Goal: Task Accomplishment & Management: Use online tool/utility

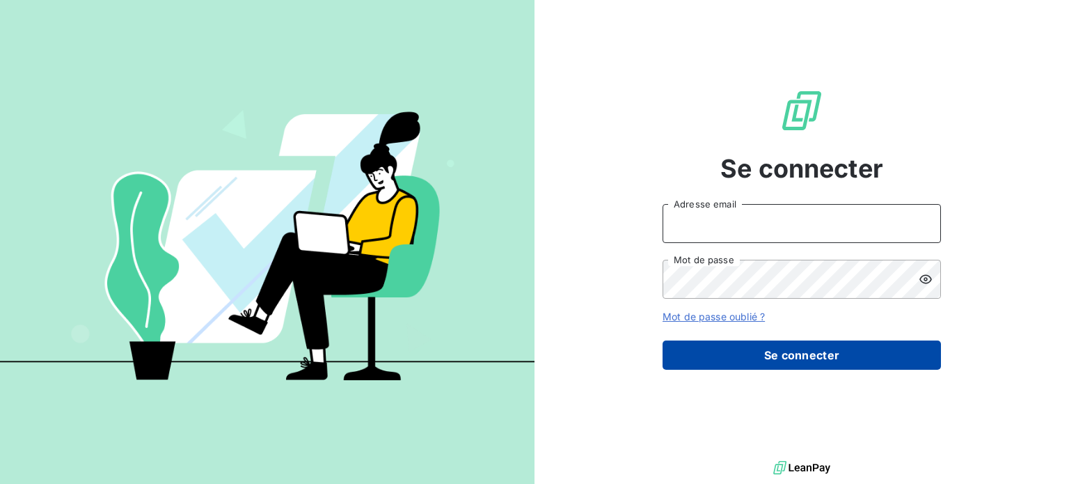
type input "[EMAIL_ADDRESS][DOMAIN_NAME]"
click at [769, 361] on button "Se connecter" at bounding box center [802, 354] width 278 height 29
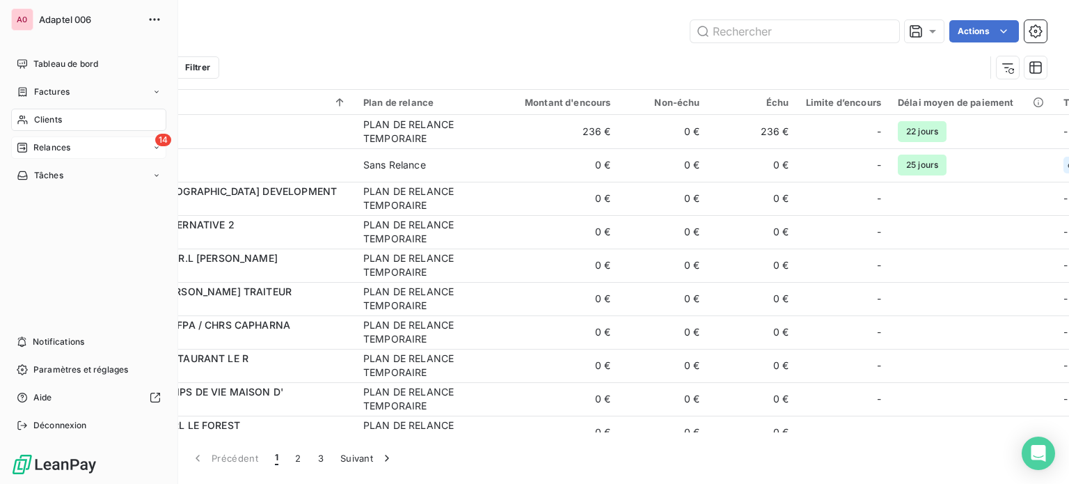
click at [36, 146] on span "Relances" at bounding box center [51, 147] width 37 height 13
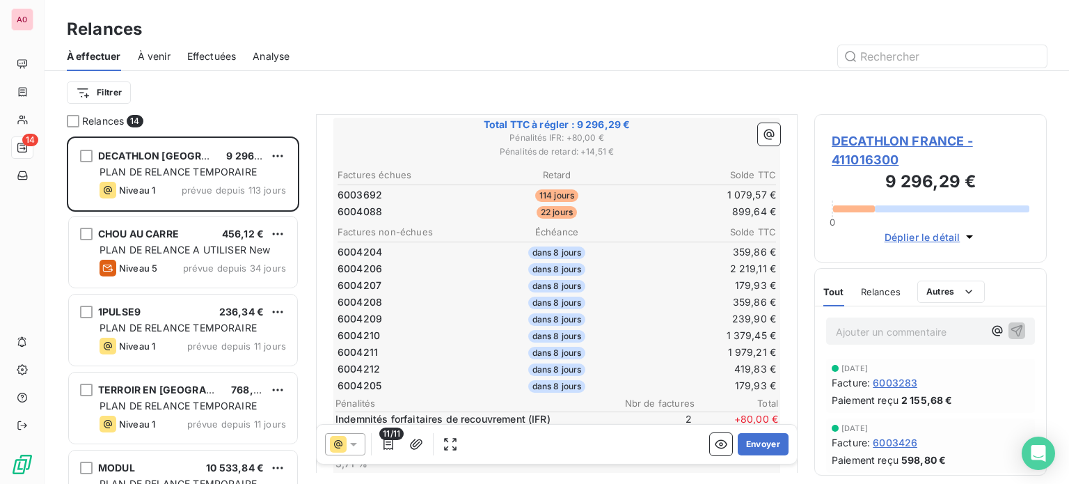
scroll to position [209, 0]
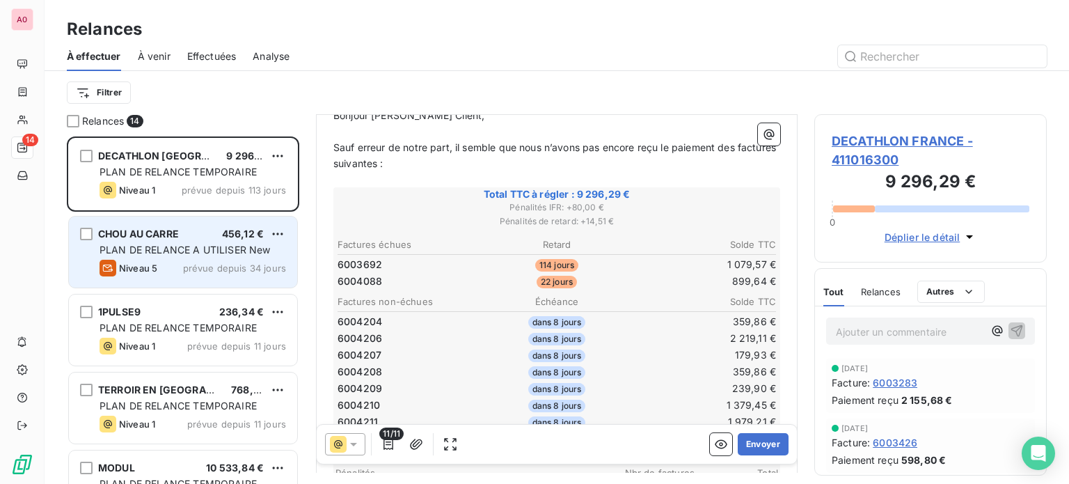
click at [182, 244] on span "PLAN DE RELANCE A UTILISER New" at bounding box center [185, 250] width 171 height 12
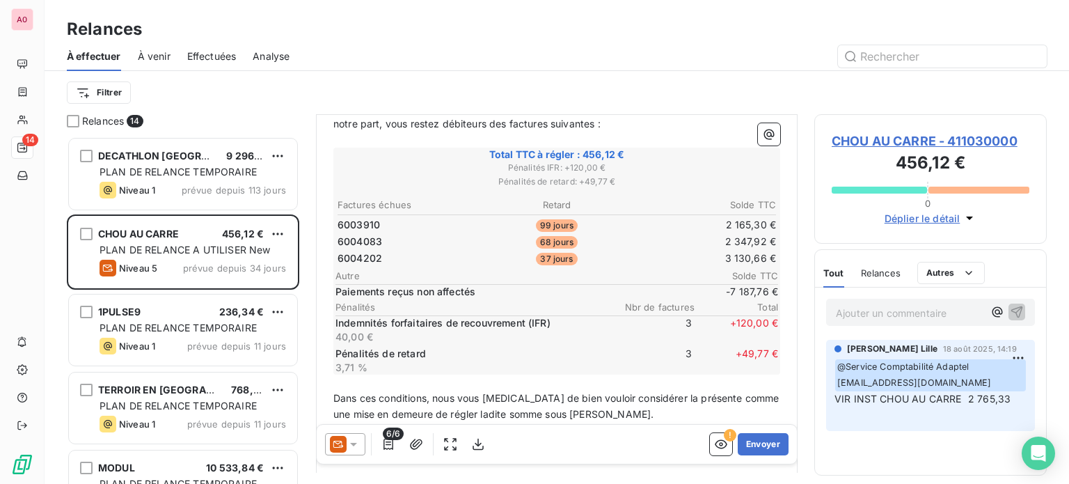
scroll to position [209, 0]
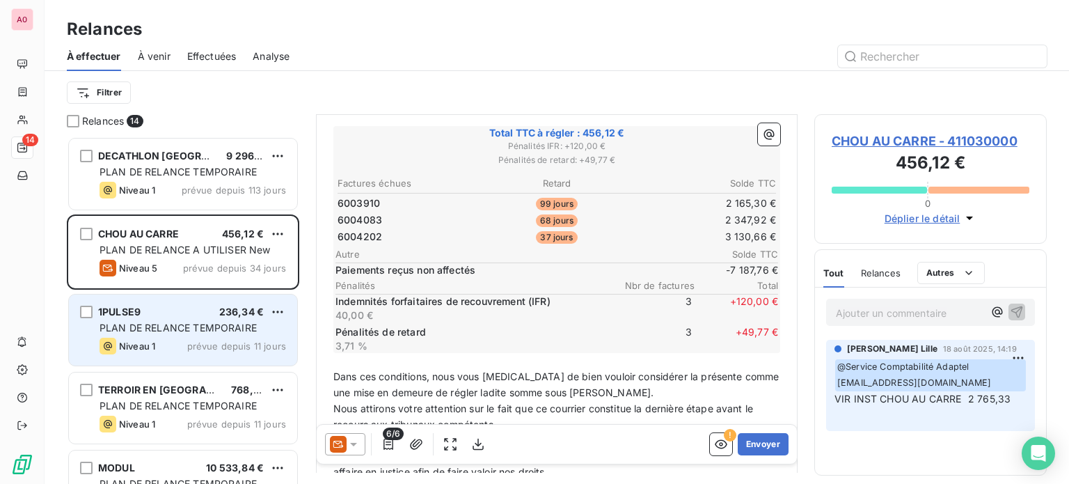
click at [148, 321] on div "PLAN DE RELANCE TEMPORAIRE" at bounding box center [193, 328] width 187 height 14
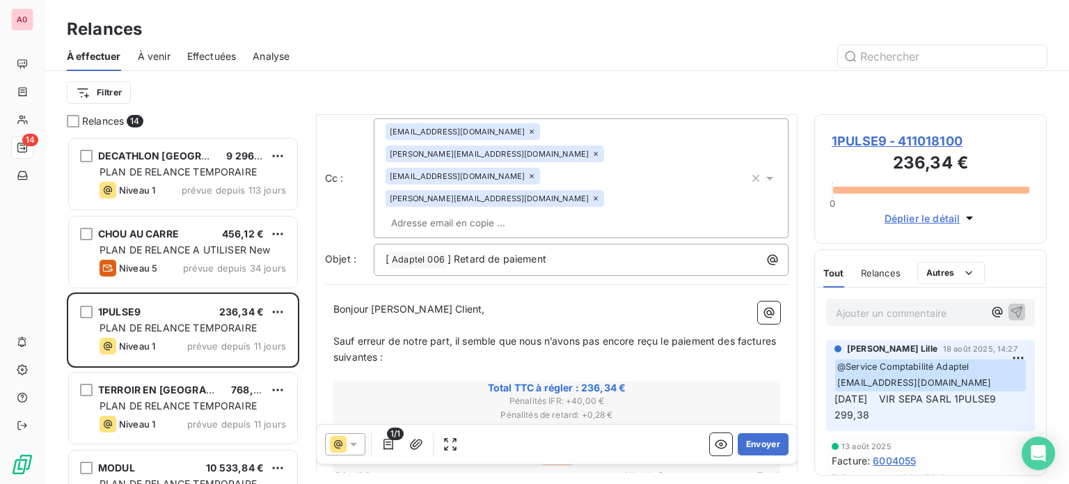
scroll to position [139, 0]
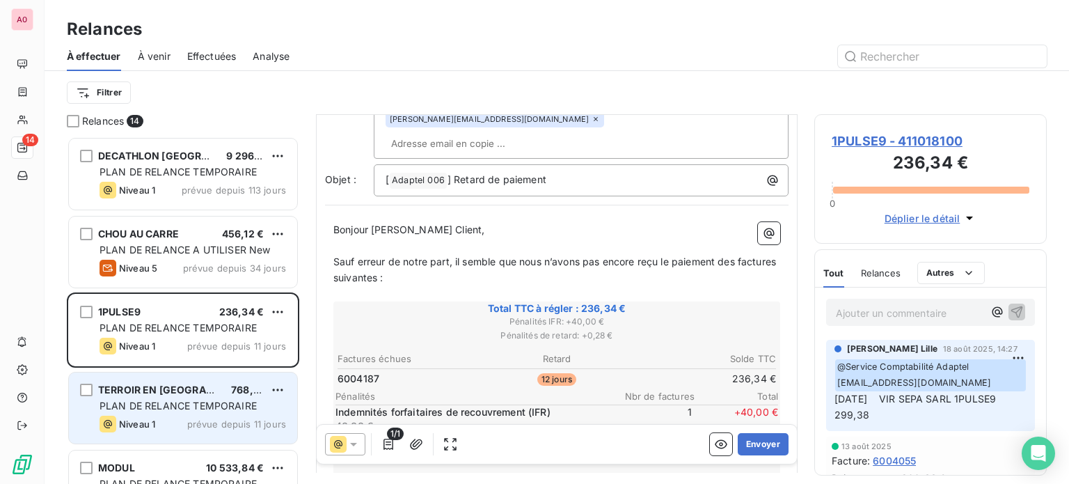
click at [173, 395] on div "TERROIR EN [GEOGRAPHIC_DATA]" at bounding box center [159, 390] width 122 height 14
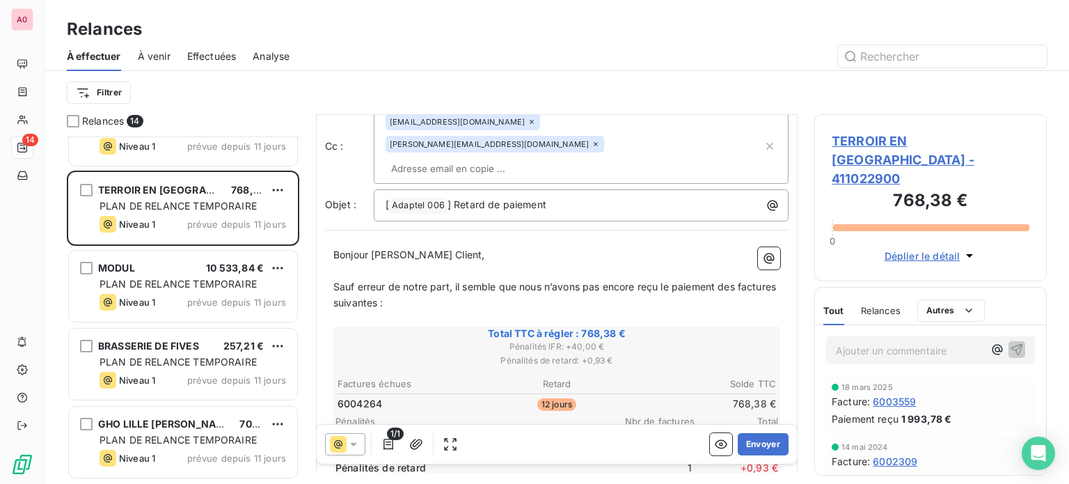
scroll to position [209, 0]
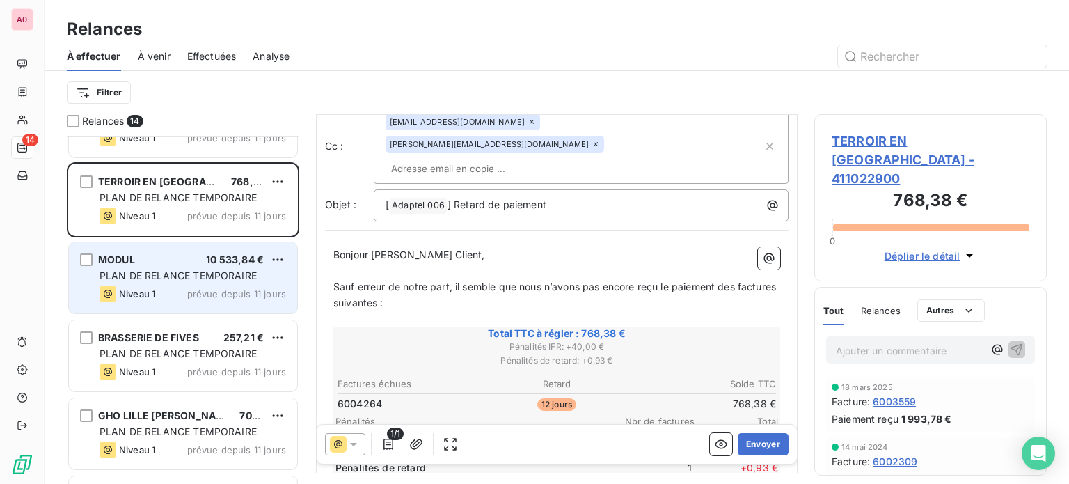
click at [187, 278] on span "PLAN DE RELANCE TEMPORAIRE" at bounding box center [178, 275] width 157 height 12
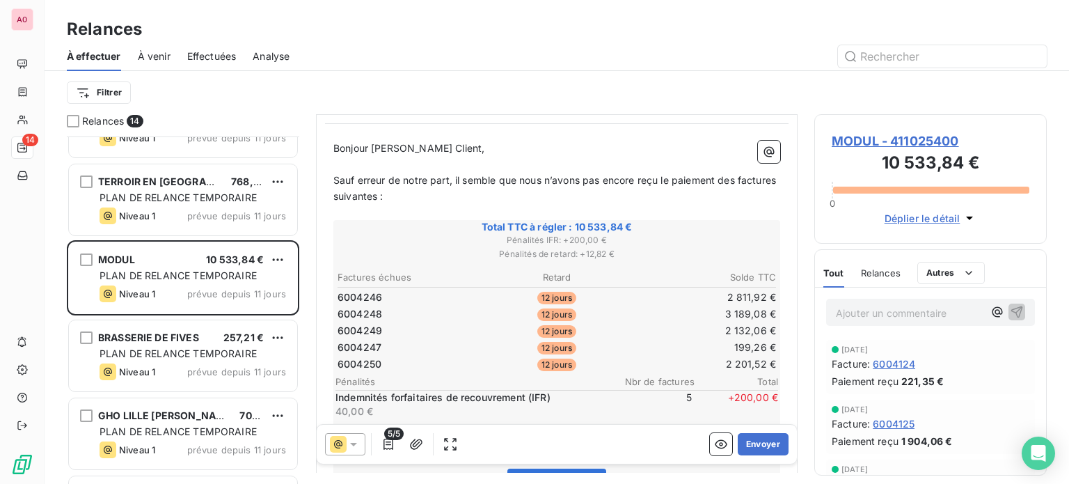
scroll to position [209, 0]
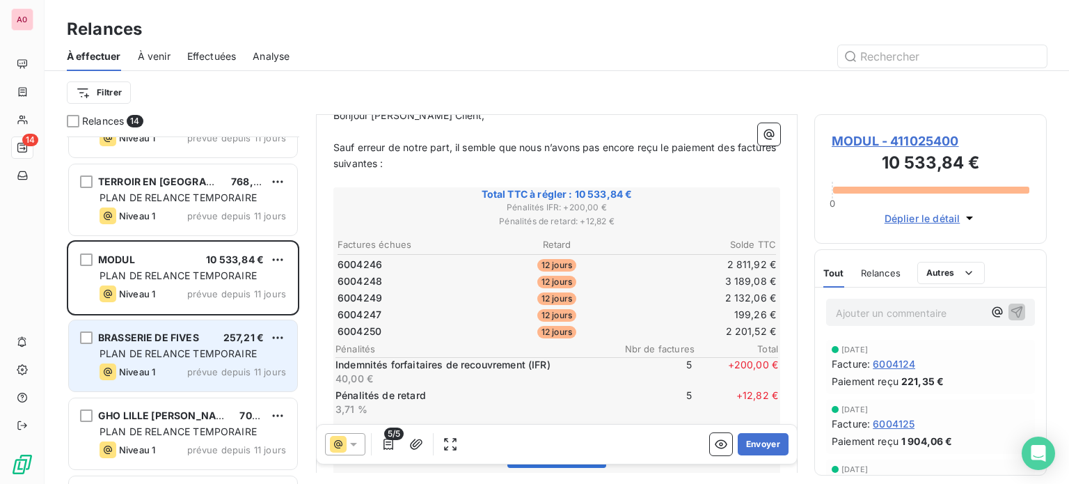
click at [180, 343] on div "BRASSERIE DE FIVES" at bounding box center [148, 338] width 101 height 14
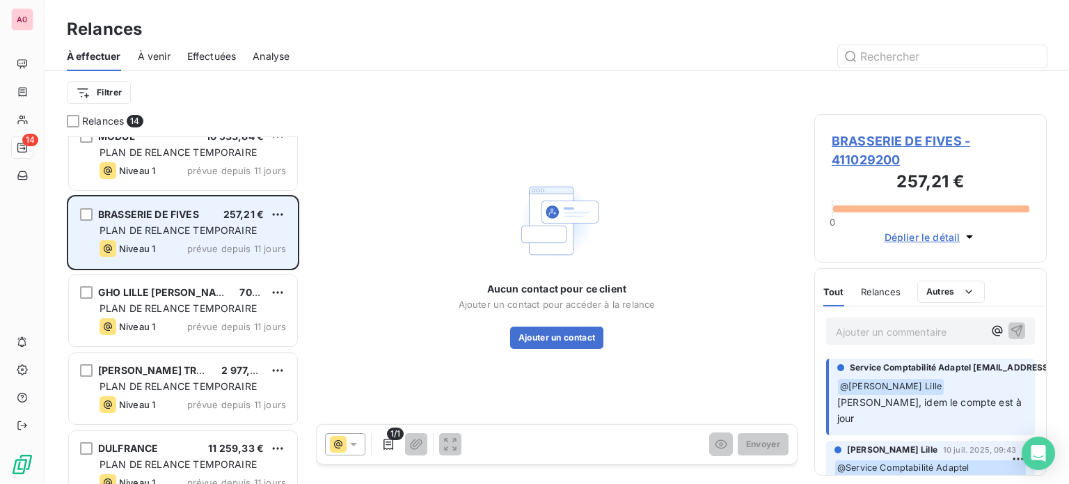
scroll to position [348, 0]
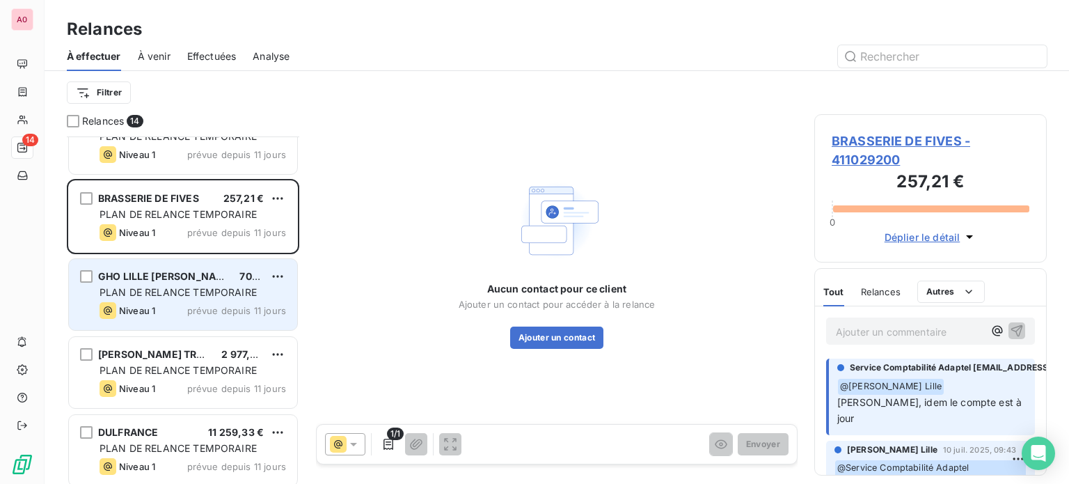
click at [179, 283] on div "GHO LILLE [PERSON_NAME] D ([PERSON_NAME]) 704,54 € PLAN DE RELANCE TEMPORAIRE N…" at bounding box center [183, 294] width 228 height 71
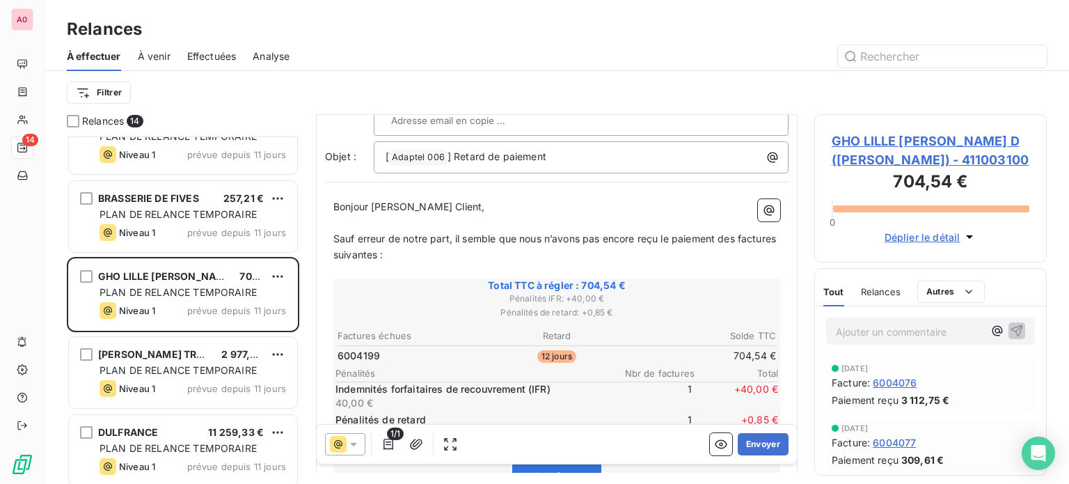
scroll to position [139, 0]
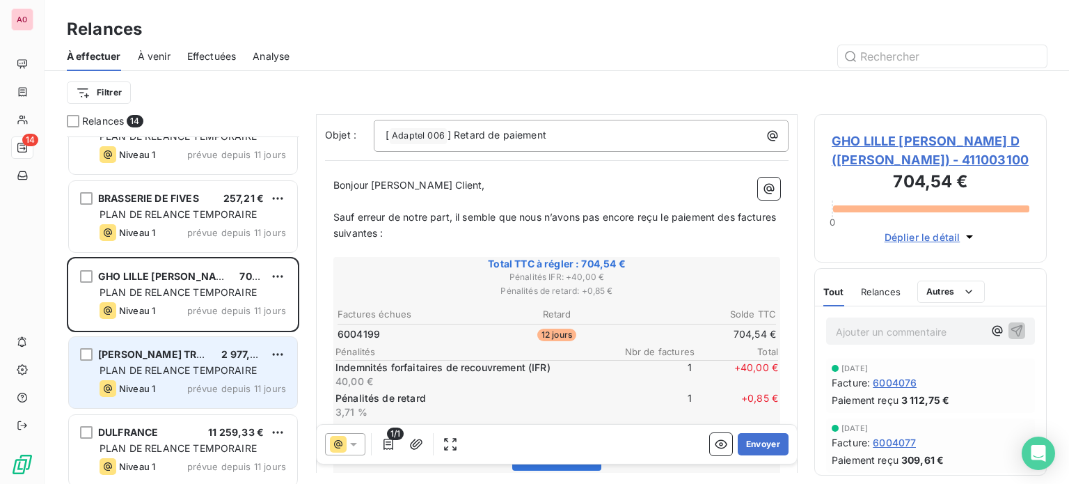
click at [171, 363] on div "PLAN DE RELANCE TEMPORAIRE" at bounding box center [193, 370] width 187 height 14
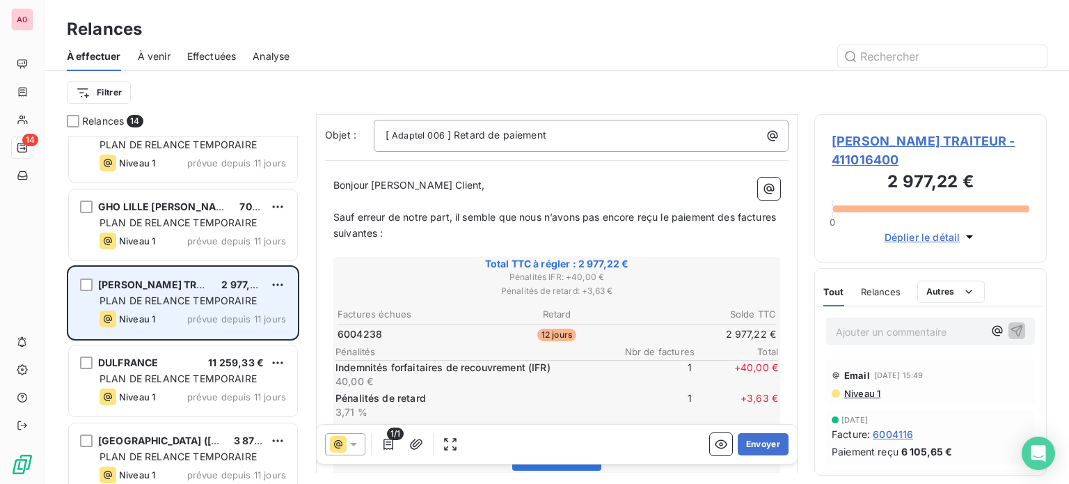
scroll to position [487, 0]
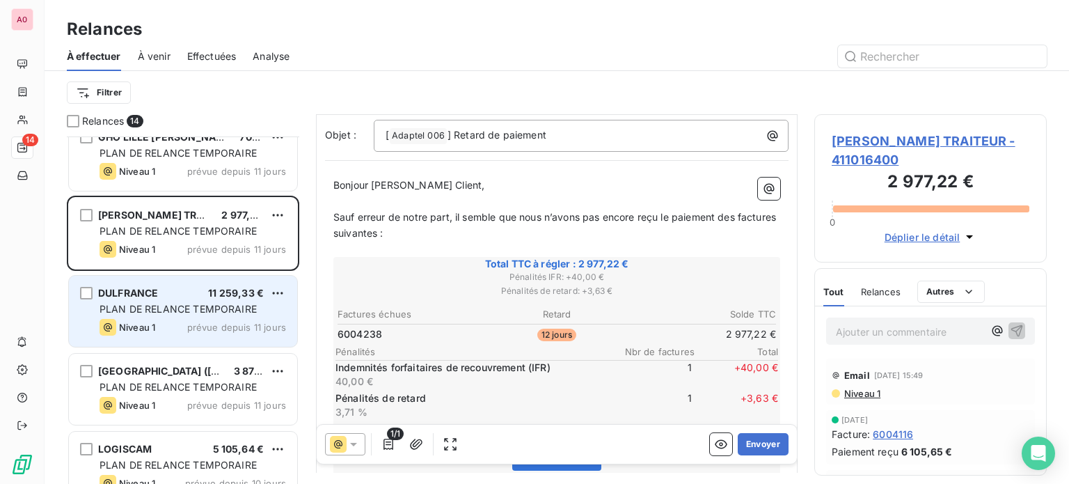
click at [182, 305] on span "PLAN DE RELANCE TEMPORAIRE" at bounding box center [178, 309] width 157 height 12
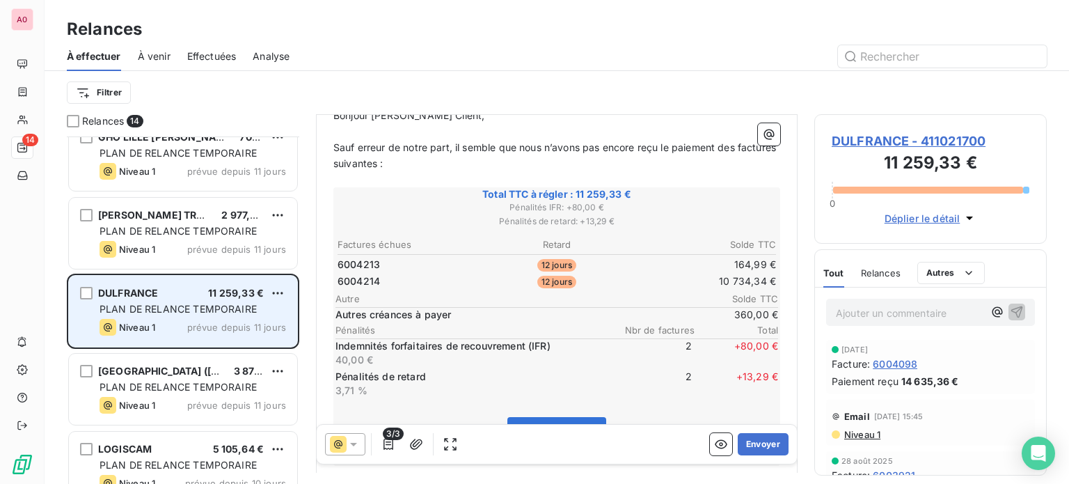
scroll to position [557, 0]
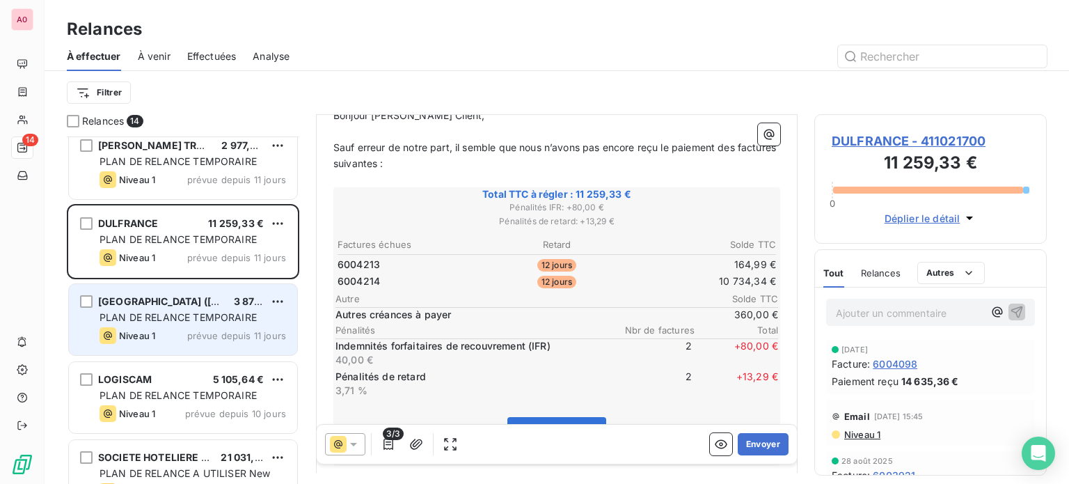
click at [178, 315] on span "PLAN DE RELANCE TEMPORAIRE" at bounding box center [178, 317] width 157 height 12
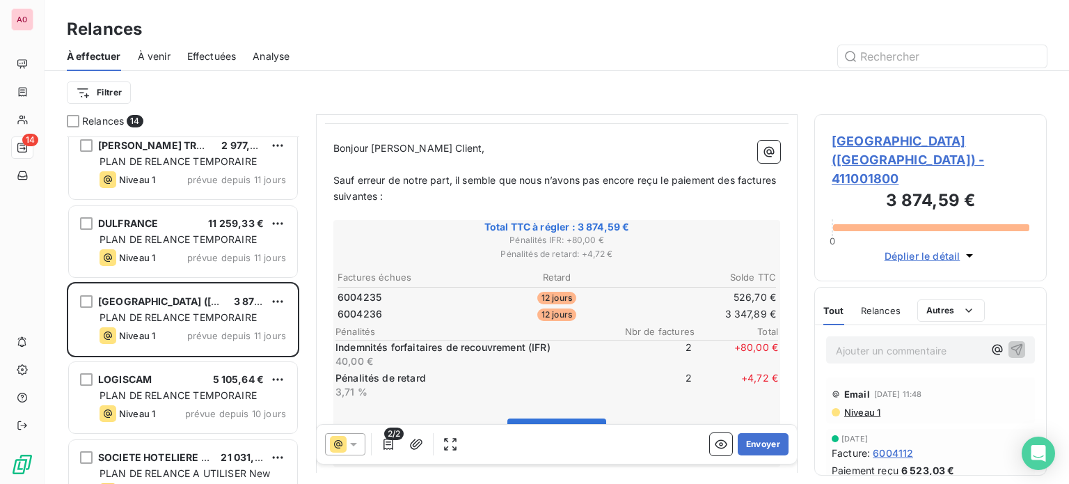
scroll to position [209, 0]
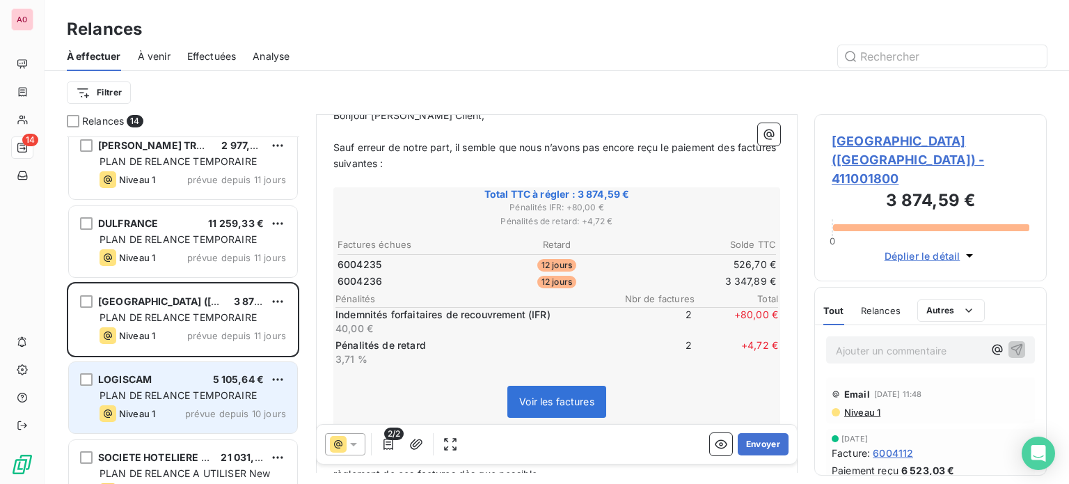
click at [166, 381] on div "LOGISCAM 5 105,64 €" at bounding box center [193, 379] width 187 height 13
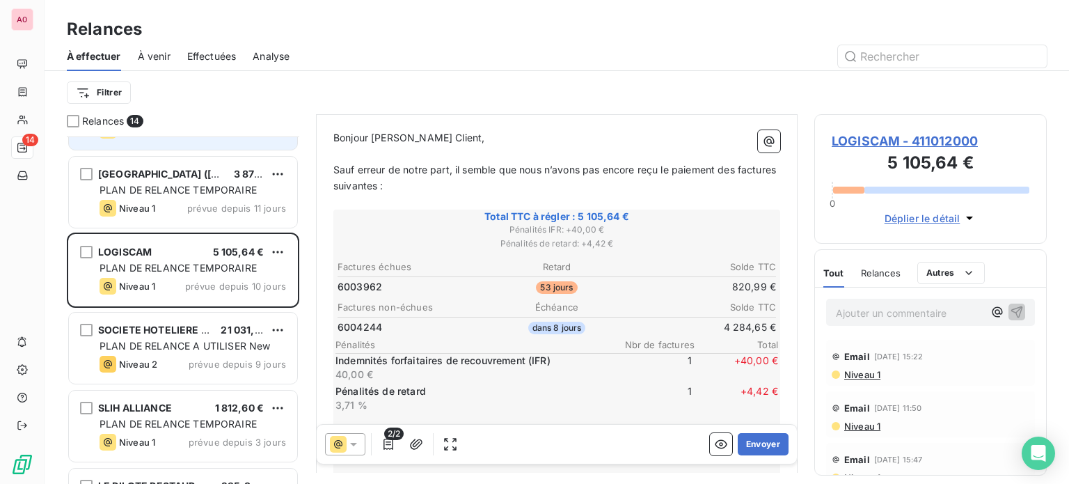
scroll to position [696, 0]
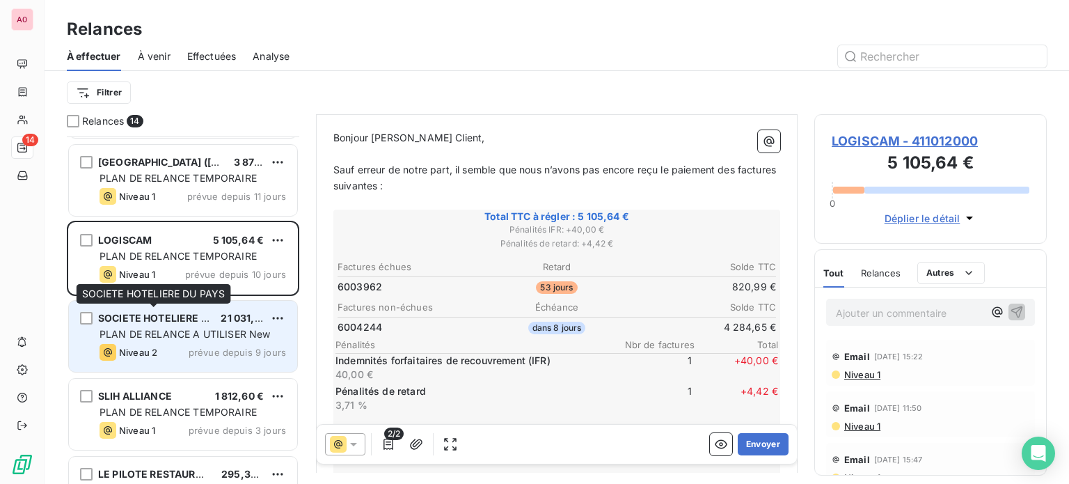
click at [151, 317] on span "SOCIETE HOTELIERE DU PAYS" at bounding box center [170, 318] width 145 height 12
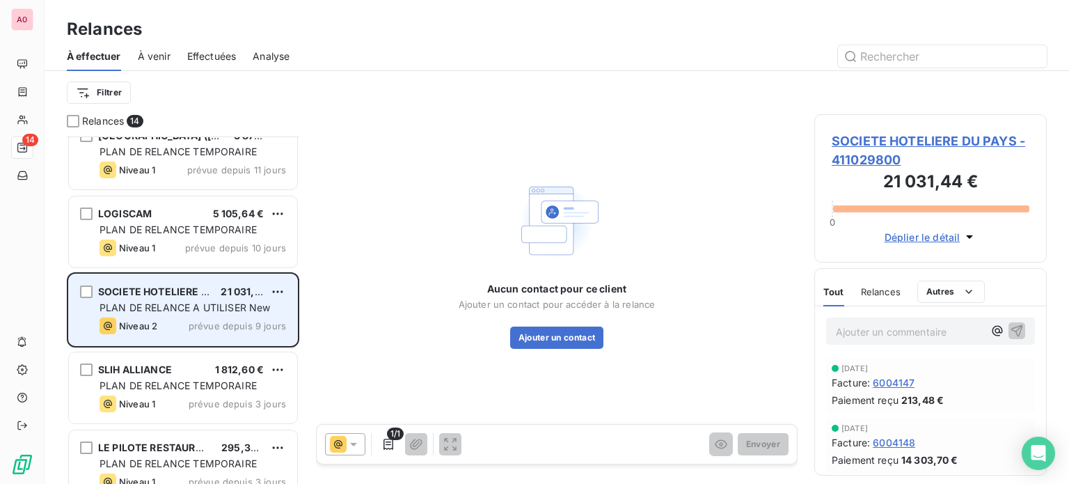
scroll to position [744, 0]
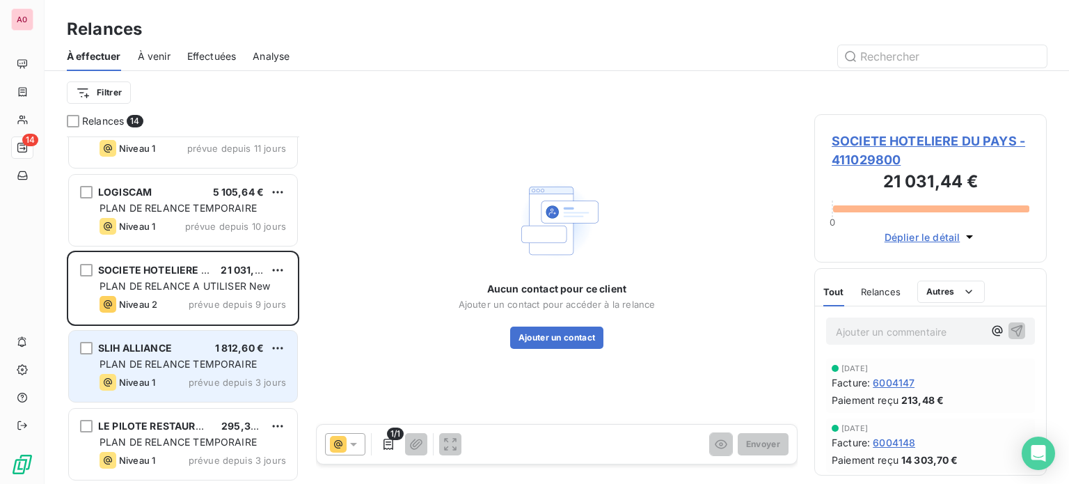
click at [175, 366] on span "PLAN DE RELANCE TEMPORAIRE" at bounding box center [178, 364] width 157 height 12
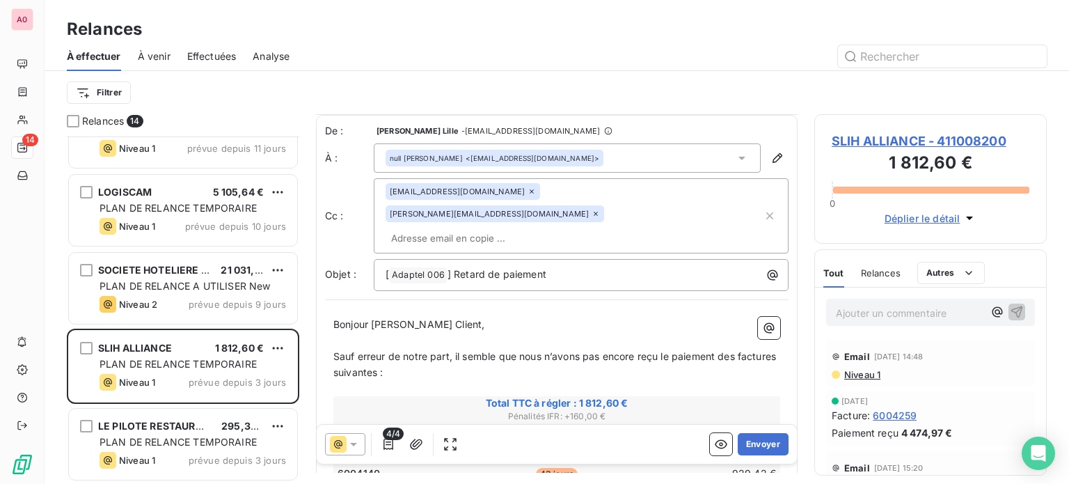
click at [528, 194] on icon at bounding box center [532, 191] width 8 height 8
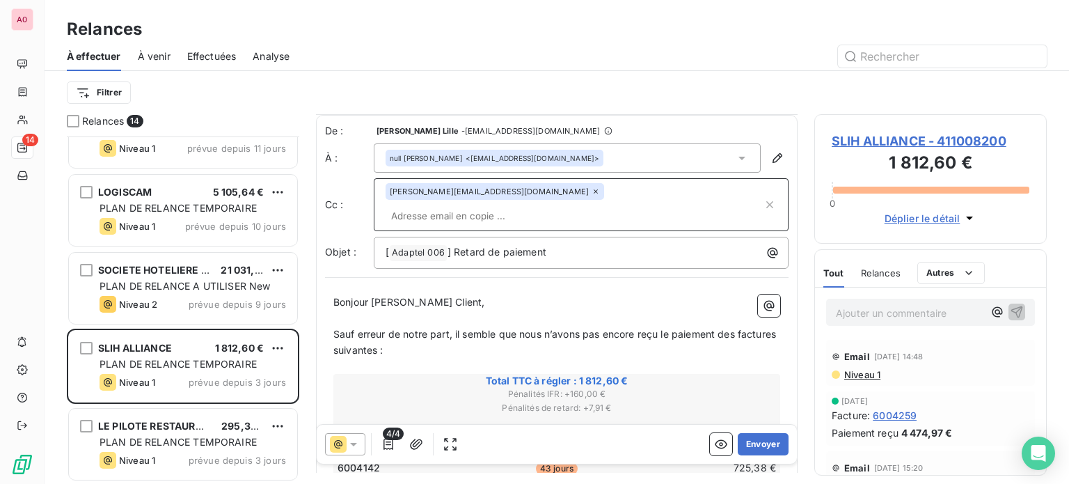
click at [594, 191] on icon at bounding box center [596, 191] width 4 height 4
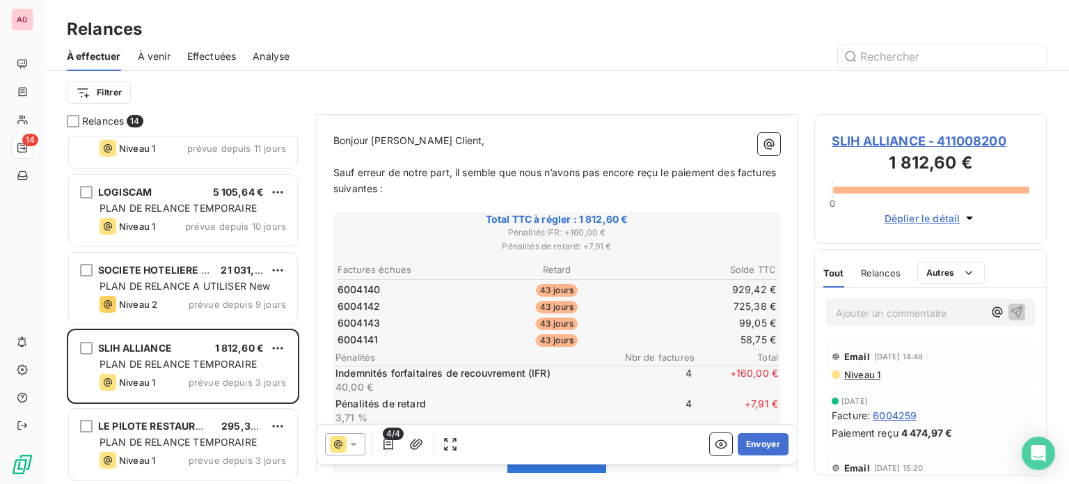
scroll to position [209, 0]
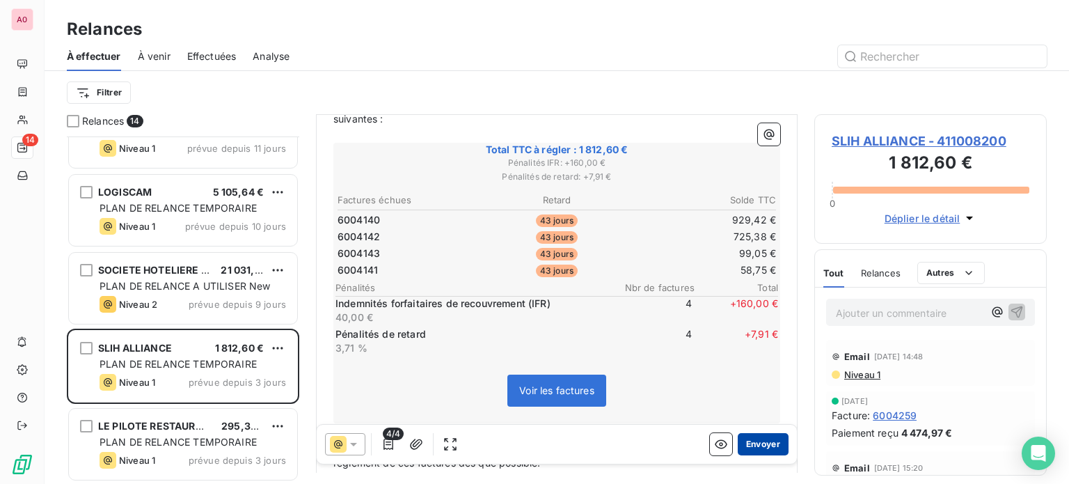
click at [751, 448] on button "Envoyer" at bounding box center [763, 444] width 51 height 22
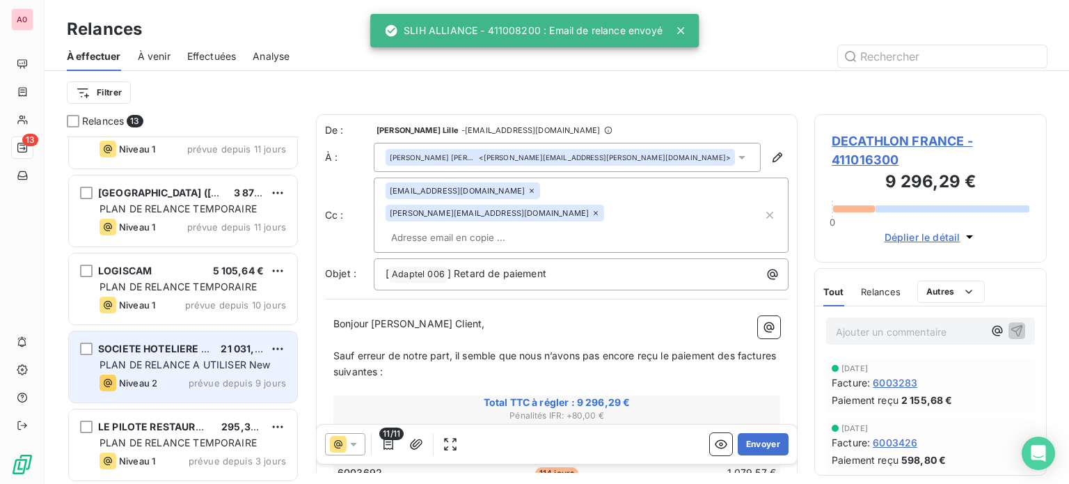
scroll to position [666, 0]
click at [167, 357] on div "PLAN DE RELANCE A UTILISER New" at bounding box center [193, 364] width 187 height 14
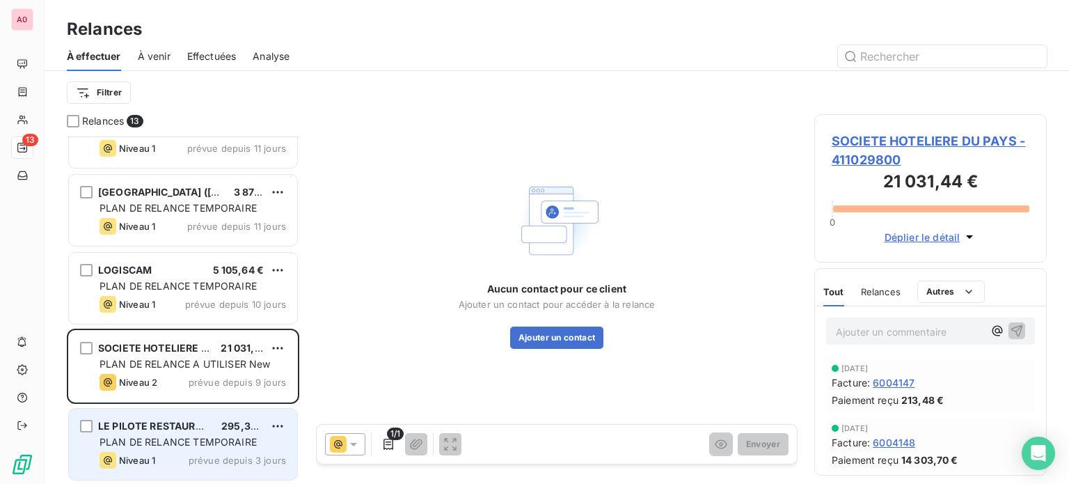
click at [153, 424] on span "LE PILOTE RESTAURANT" at bounding box center [157, 426] width 118 height 12
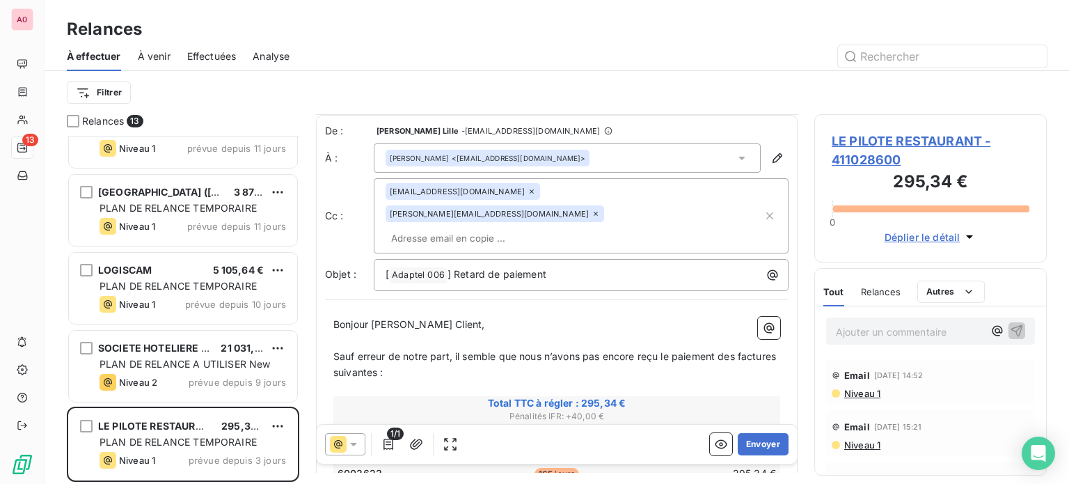
click at [530, 192] on icon at bounding box center [532, 191] width 4 height 4
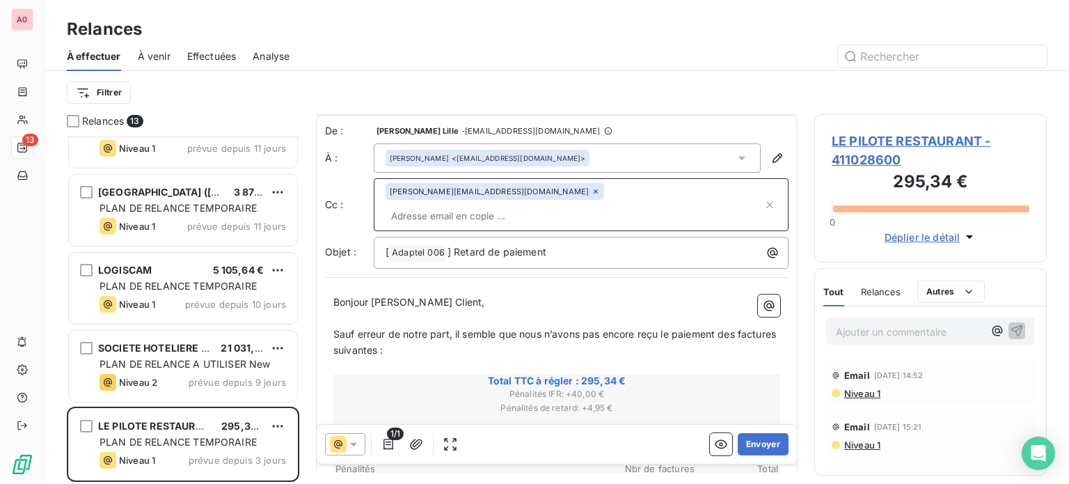
click at [594, 191] on icon at bounding box center [596, 191] width 4 height 4
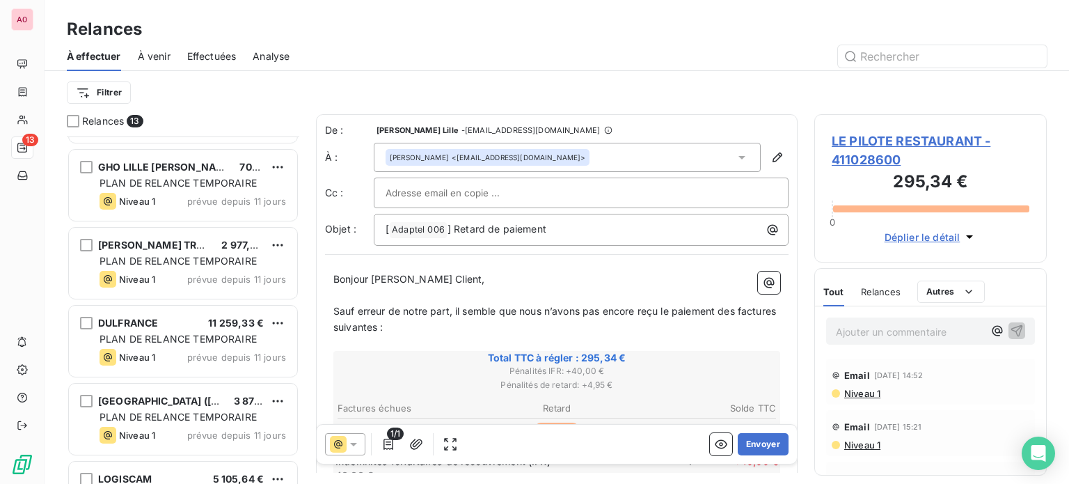
scroll to position [666, 0]
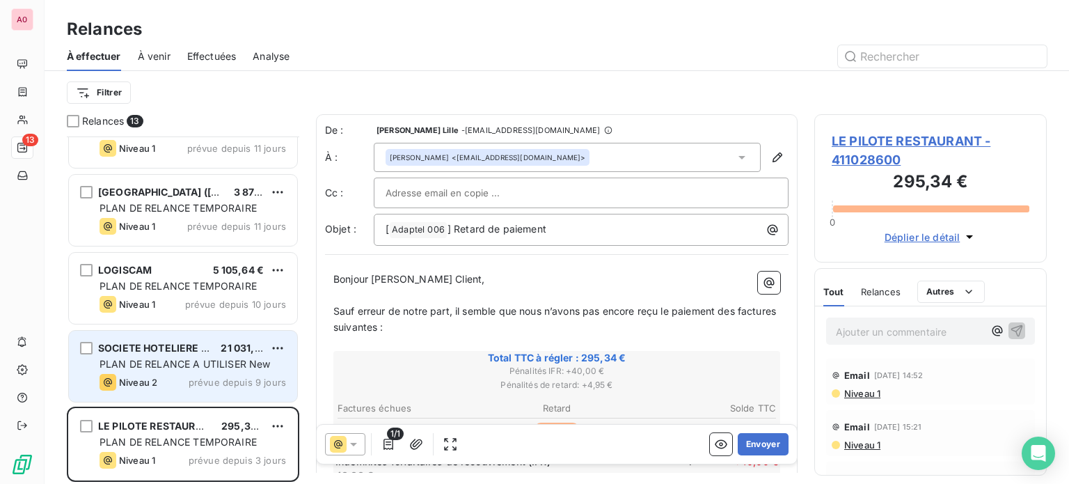
click at [167, 366] on span "PLAN DE RELANCE A UTILISER New" at bounding box center [185, 364] width 171 height 12
